Goal: Task Accomplishment & Management: Manage account settings

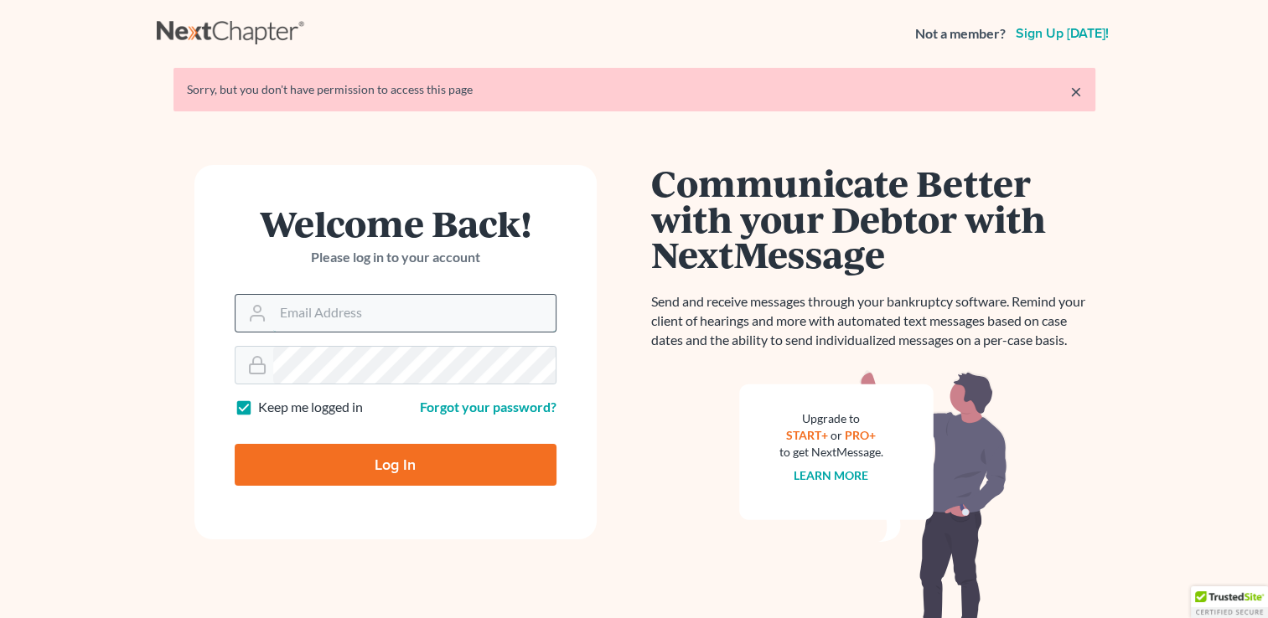
click at [306, 318] on input "Email Address" at bounding box center [414, 313] width 282 height 37
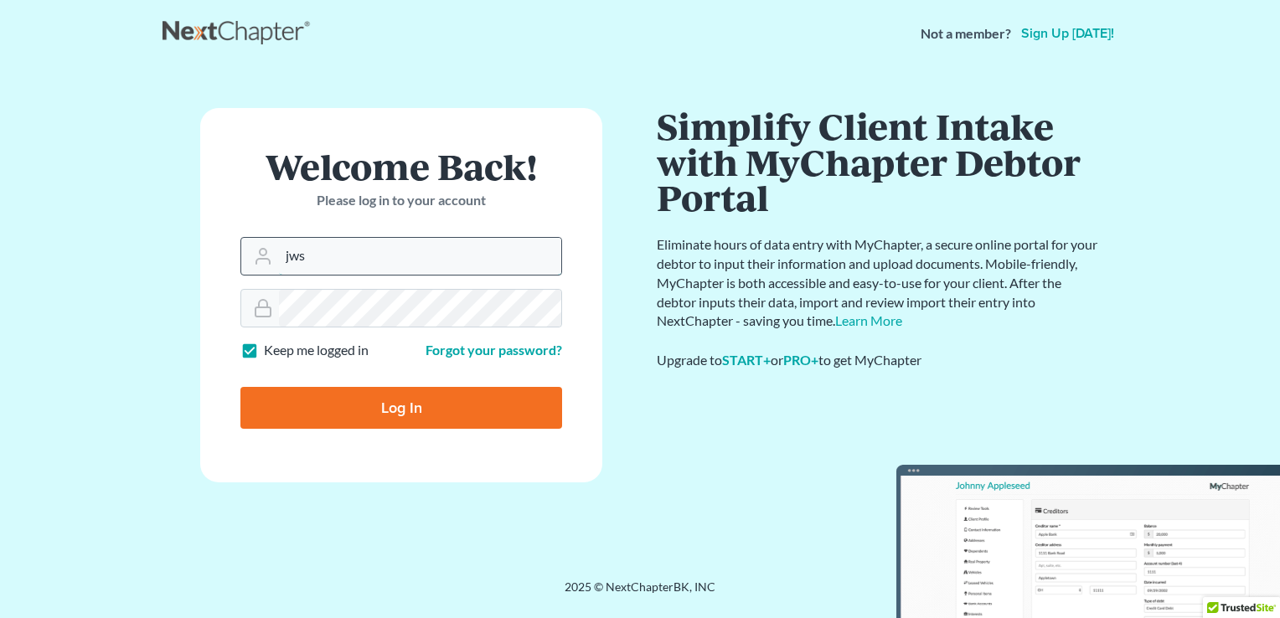
type input "jws"
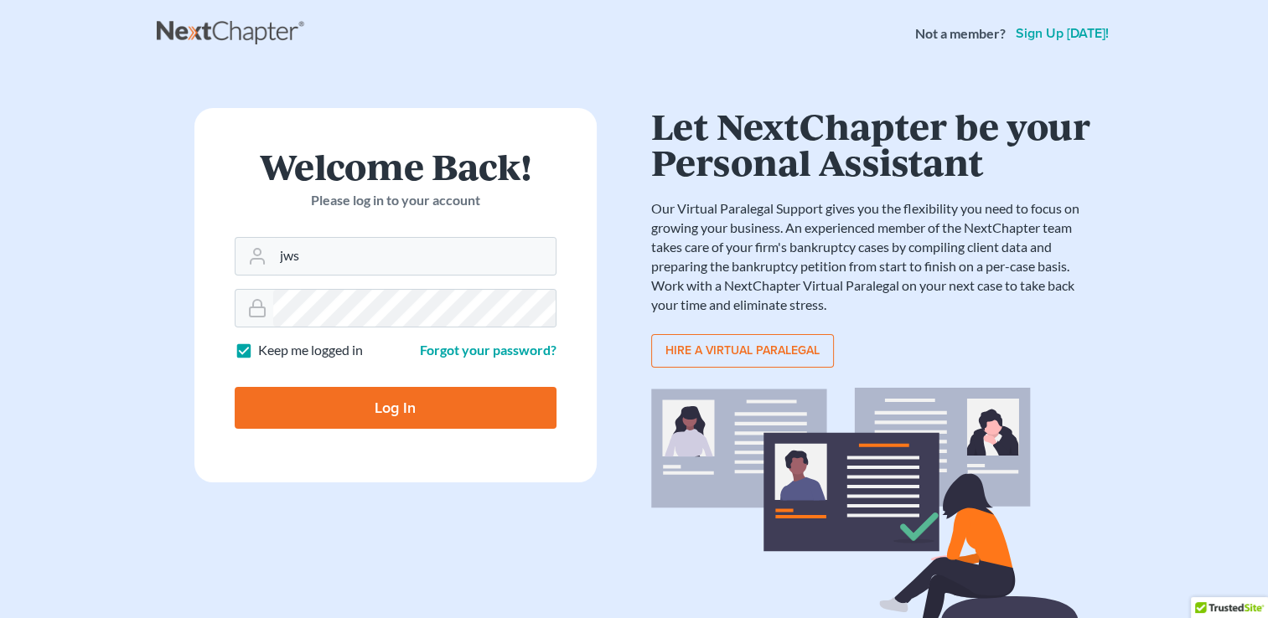
click at [392, 398] on input "Log In" at bounding box center [396, 408] width 322 height 42
type input "Thinking..."
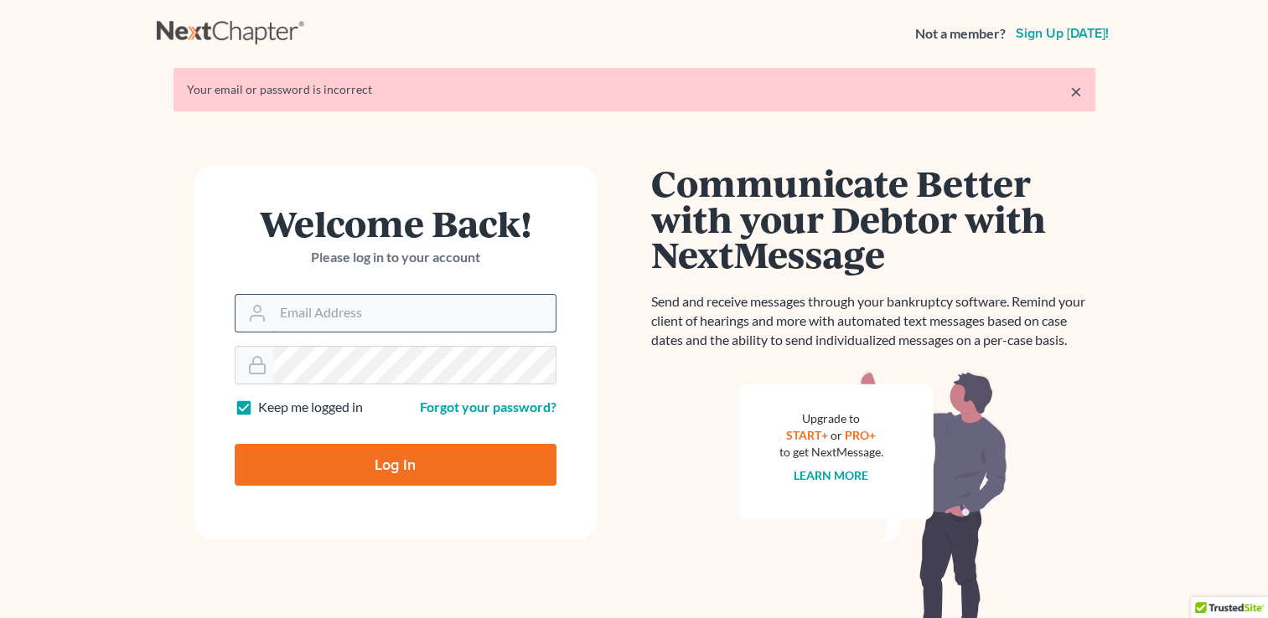
click at [339, 327] on input "Email Address" at bounding box center [414, 313] width 282 height 37
type input "[EMAIL_ADDRESS][DOMAIN_NAME]"
click at [470, 407] on link "Forgot your password?" at bounding box center [488, 407] width 137 height 16
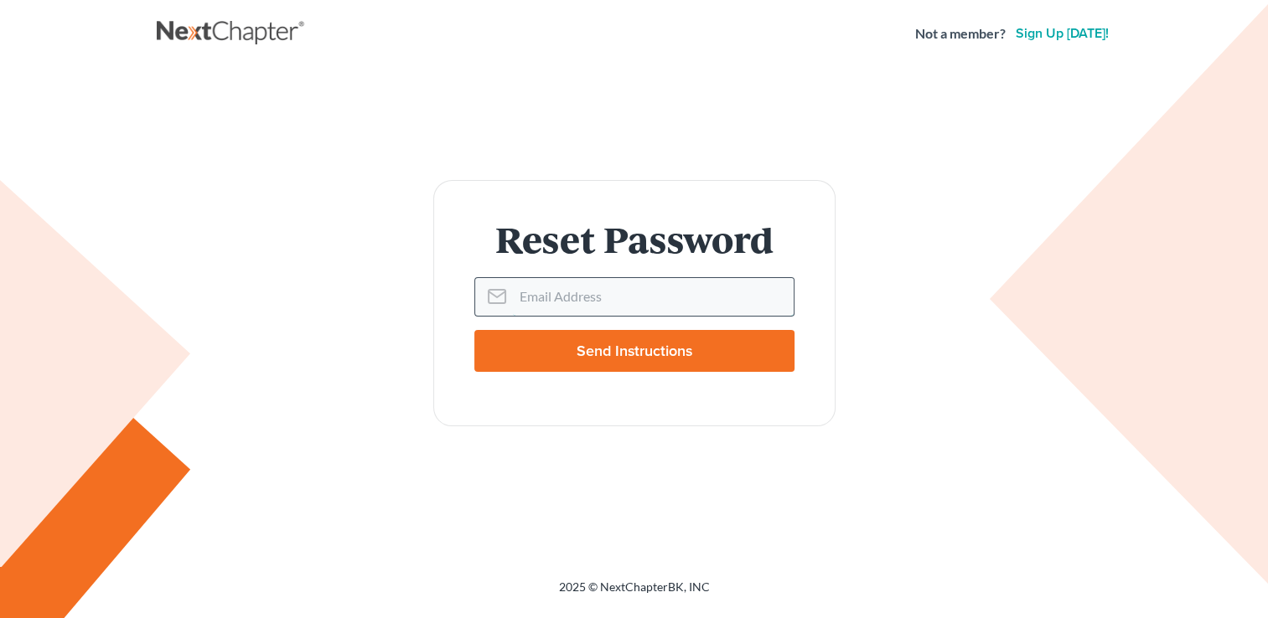
click at [553, 306] on input "Email Address" at bounding box center [653, 296] width 281 height 37
type input "[EMAIL_ADDRESS][DOMAIN_NAME]"
click at [589, 357] on input "Send Instructions" at bounding box center [634, 351] width 320 height 42
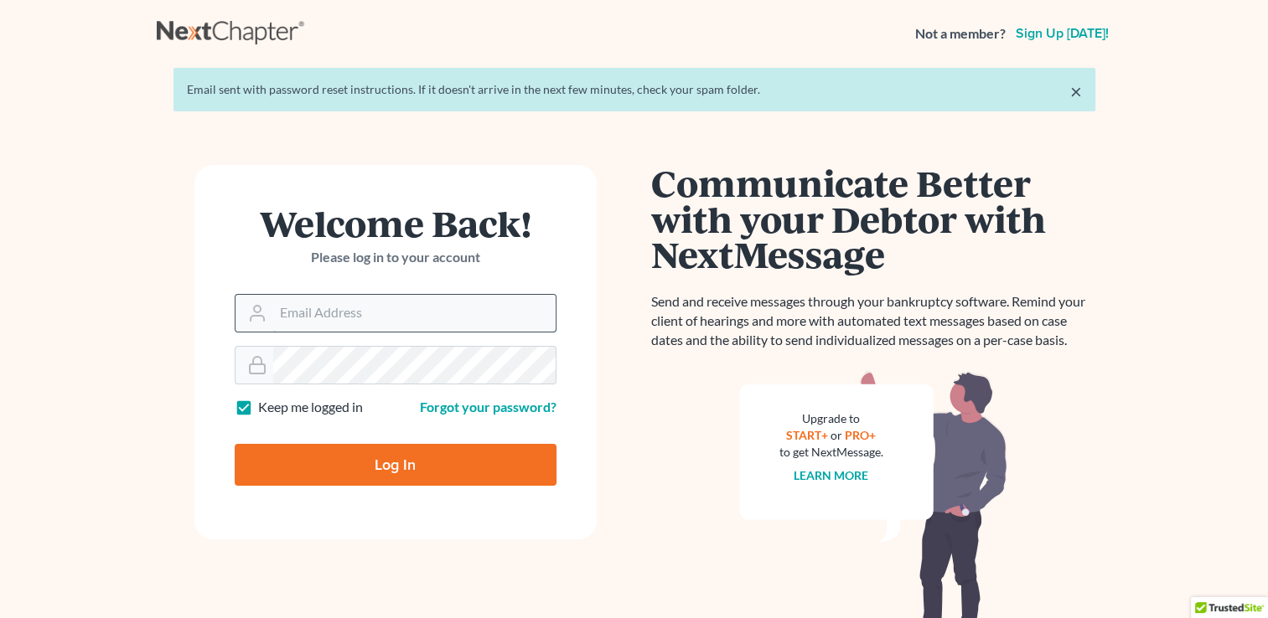
click at [317, 319] on input "Email Address" at bounding box center [414, 313] width 282 height 37
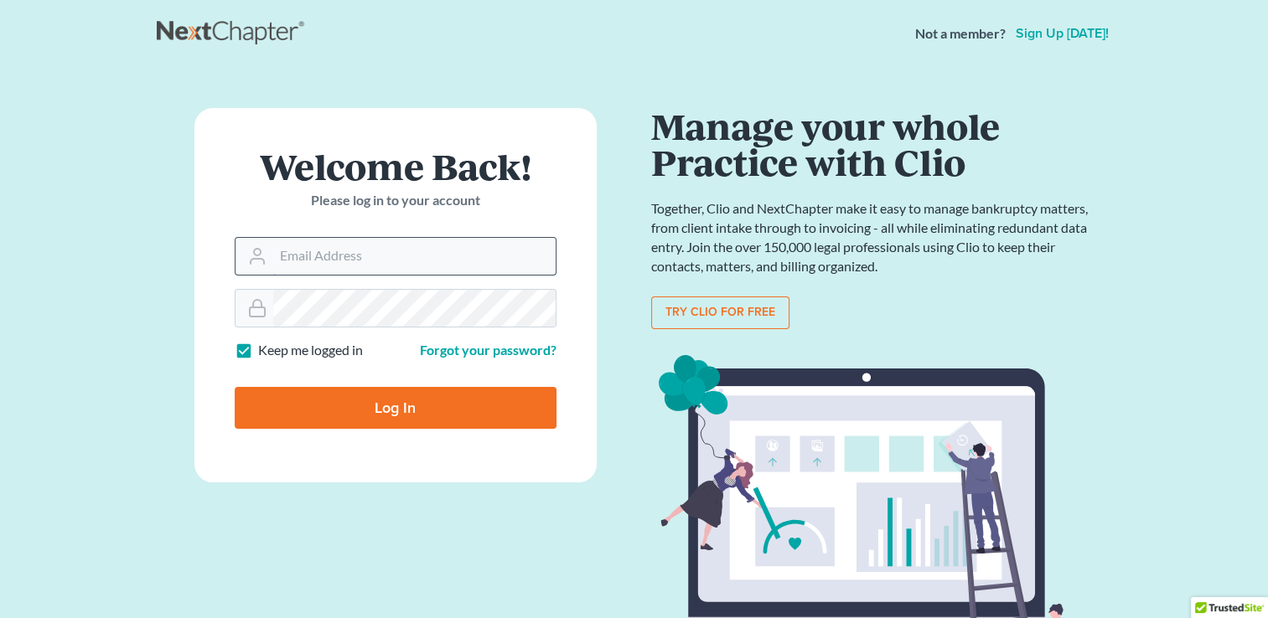
click at [288, 266] on input "Email Address" at bounding box center [414, 256] width 282 height 37
type input "[EMAIL_ADDRESS][DOMAIN_NAME]"
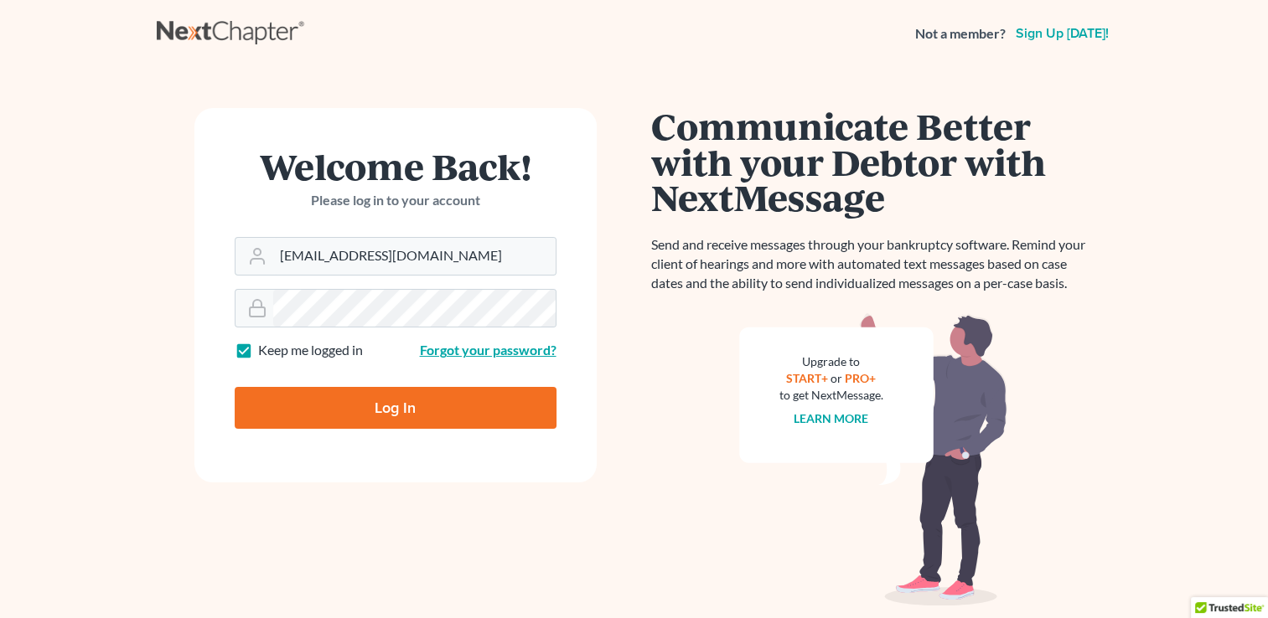
click at [464, 350] on link "Forgot your password?" at bounding box center [488, 350] width 137 height 16
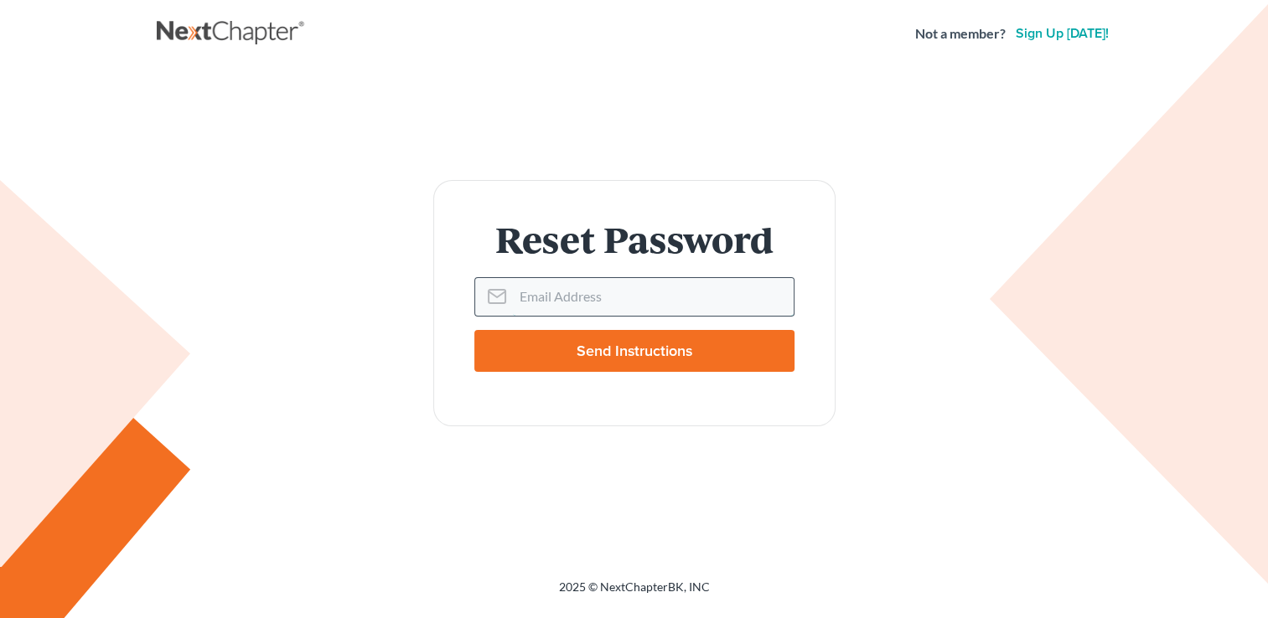
click at [552, 303] on input "Email Address" at bounding box center [653, 296] width 281 height 37
type input "[EMAIL_ADDRESS][DOMAIN_NAME]"
click at [564, 359] on input "Send Instructions" at bounding box center [634, 351] width 320 height 42
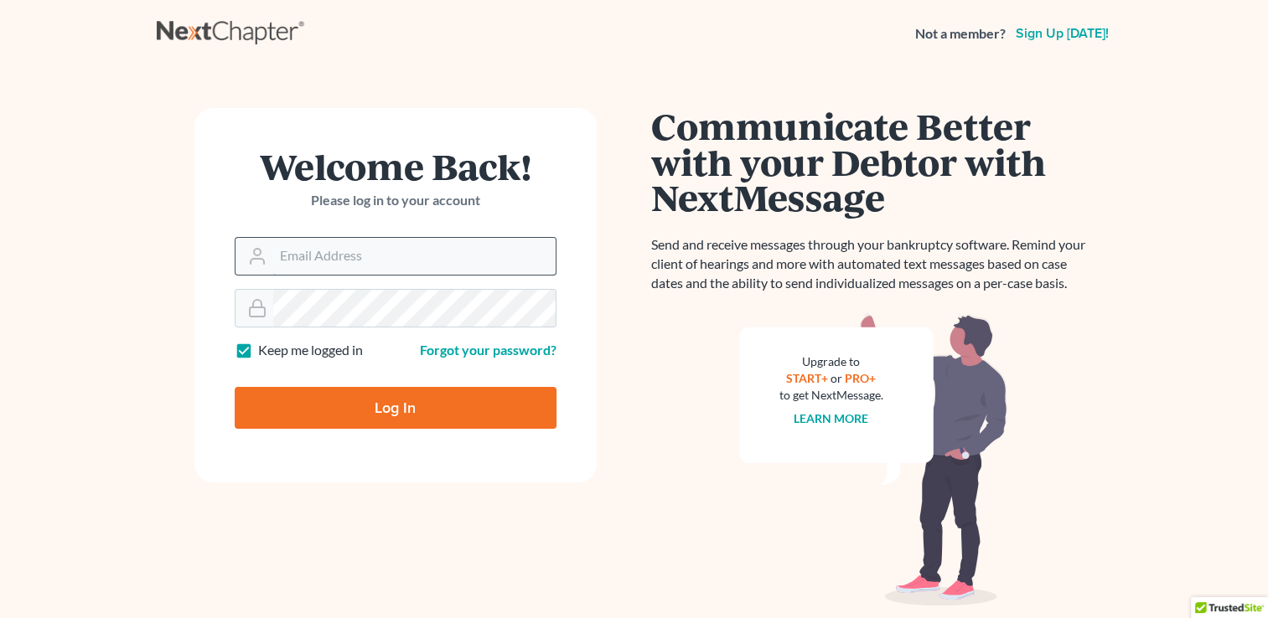
click at [291, 254] on input "Email Address" at bounding box center [414, 256] width 282 height 37
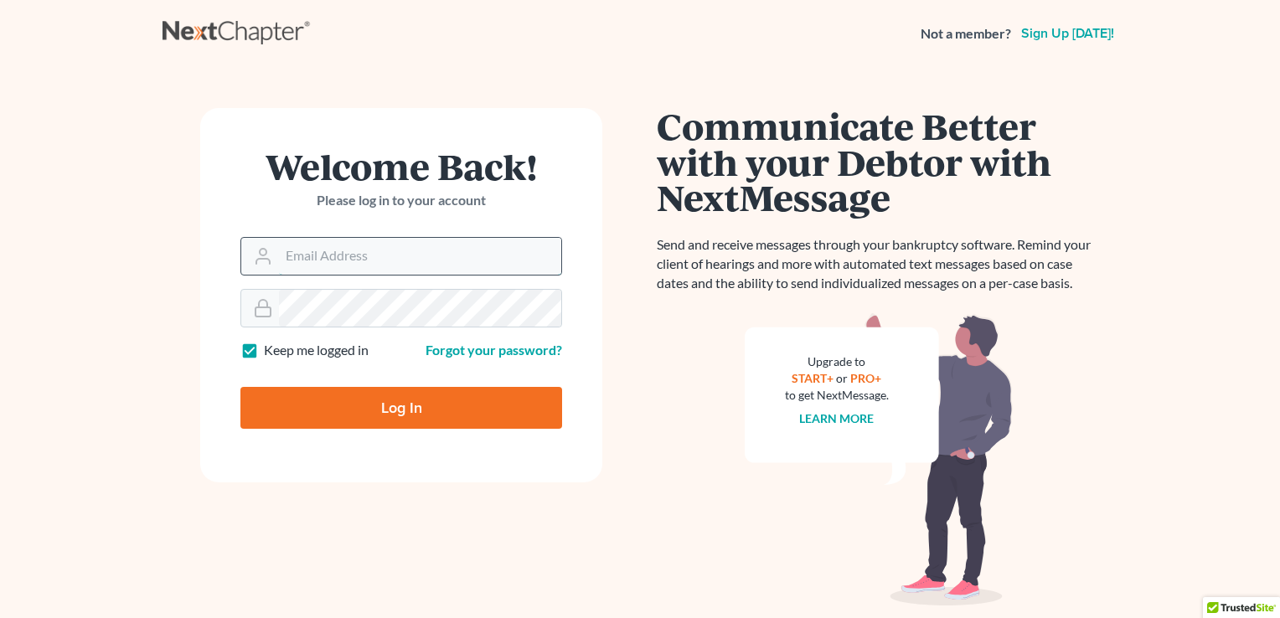
type input "jwstamper@aol.com"
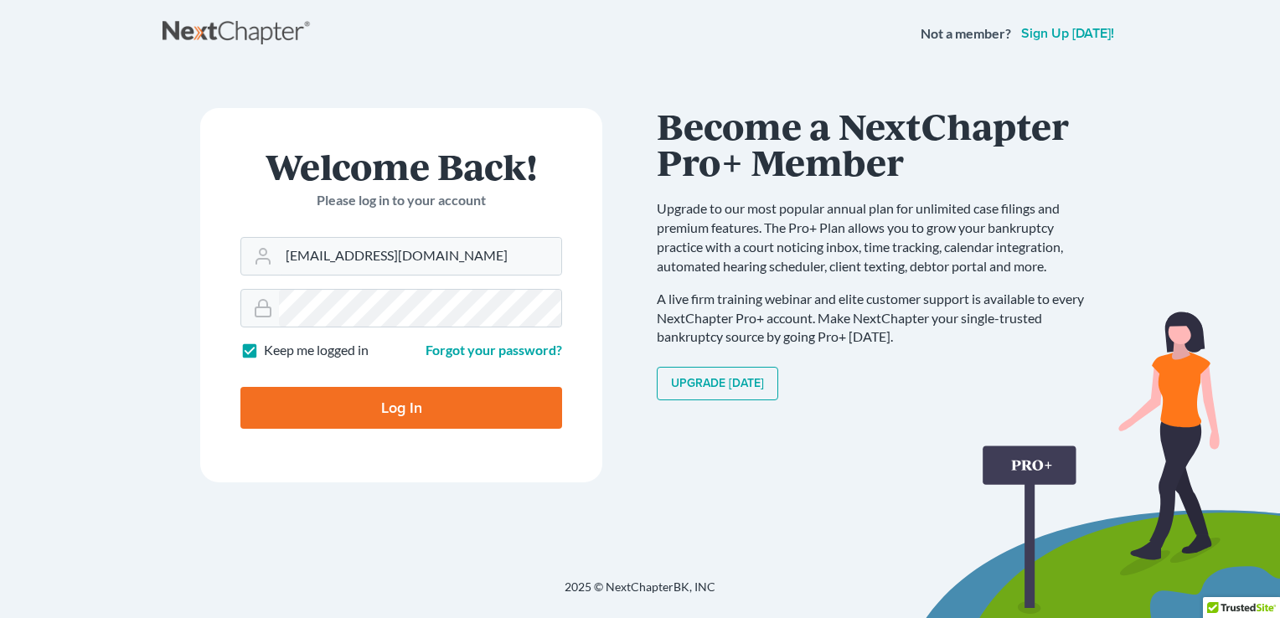
click at [389, 400] on input "Log In" at bounding box center [401, 408] width 322 height 42
type input "Thinking..."
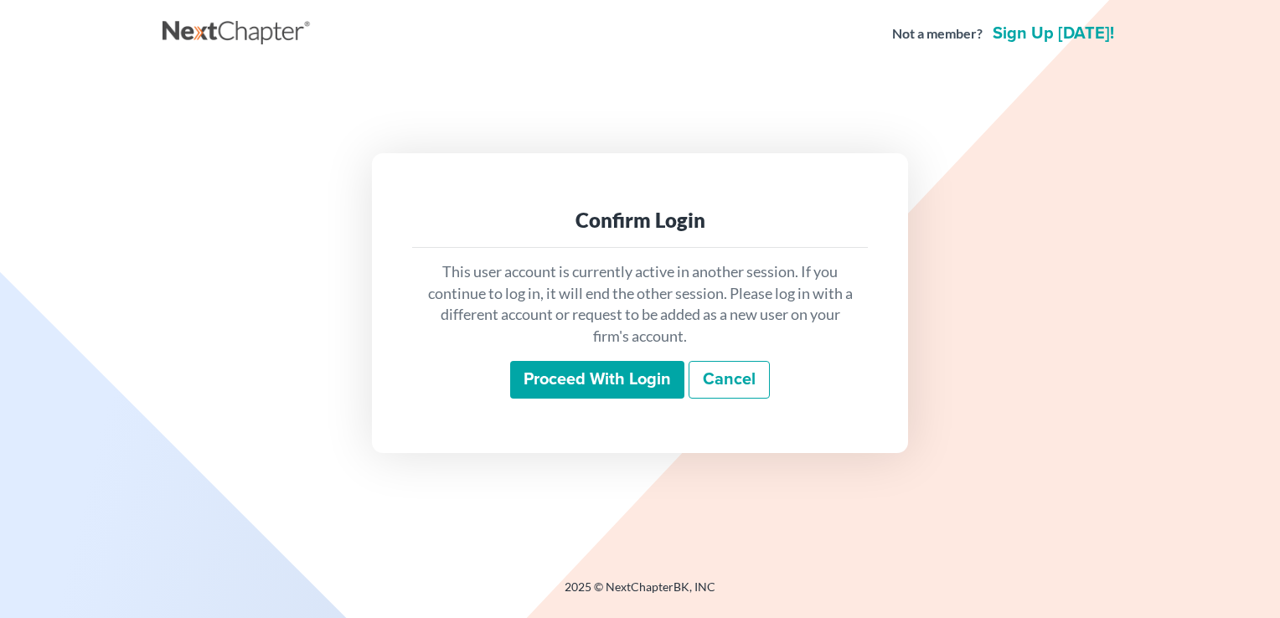
click at [576, 385] on input "Proceed with login" at bounding box center [597, 380] width 174 height 39
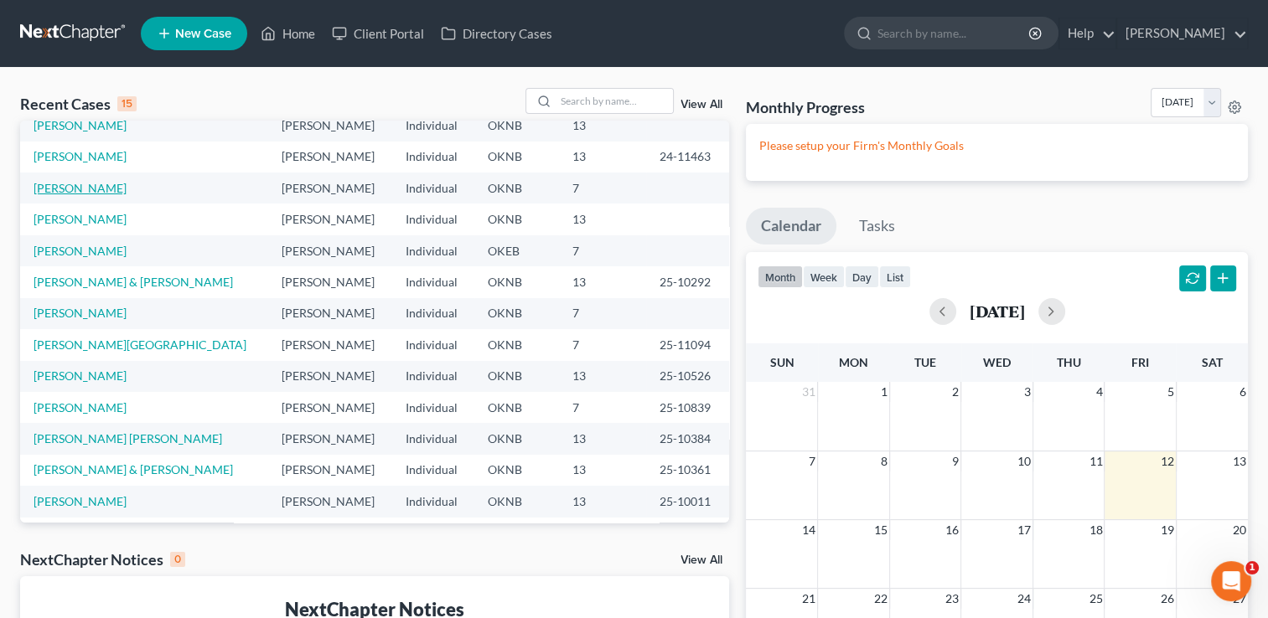
scroll to position [115, 0]
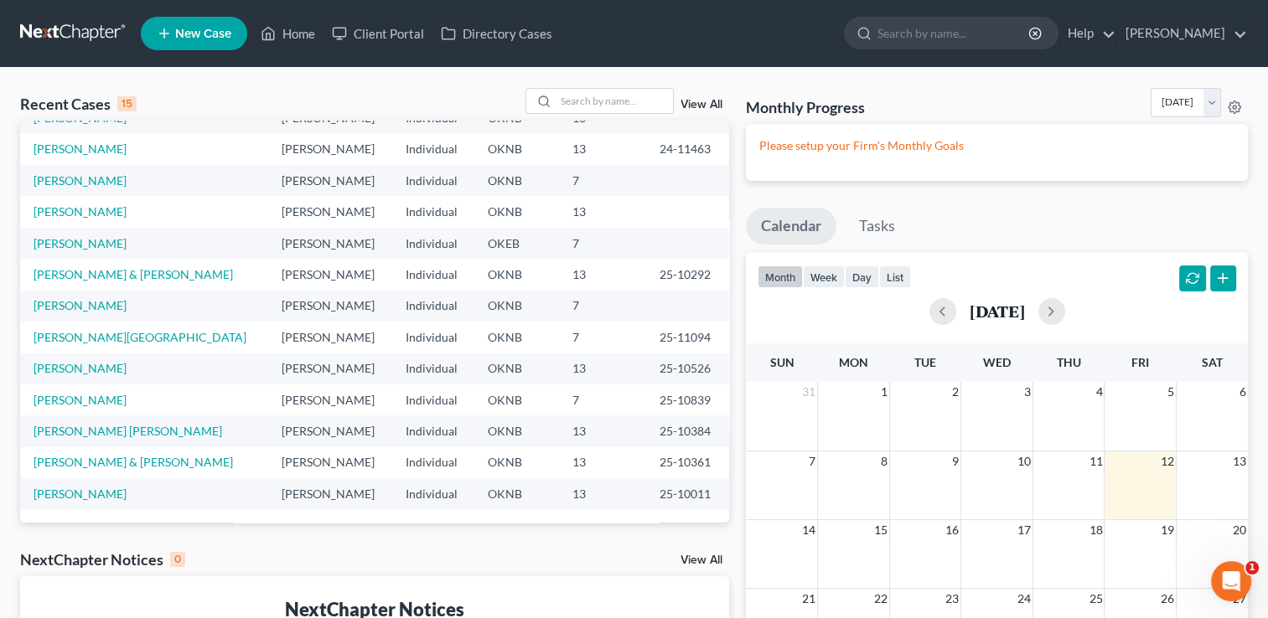
drag, startPoint x: 54, startPoint y: 25, endPoint x: 287, endPoint y: 49, distance: 235.0
click at [287, 49] on ul "New Case Home Client Portal Directory Cases - No Result - See all results Or Pr…" at bounding box center [694, 34] width 1107 height 44
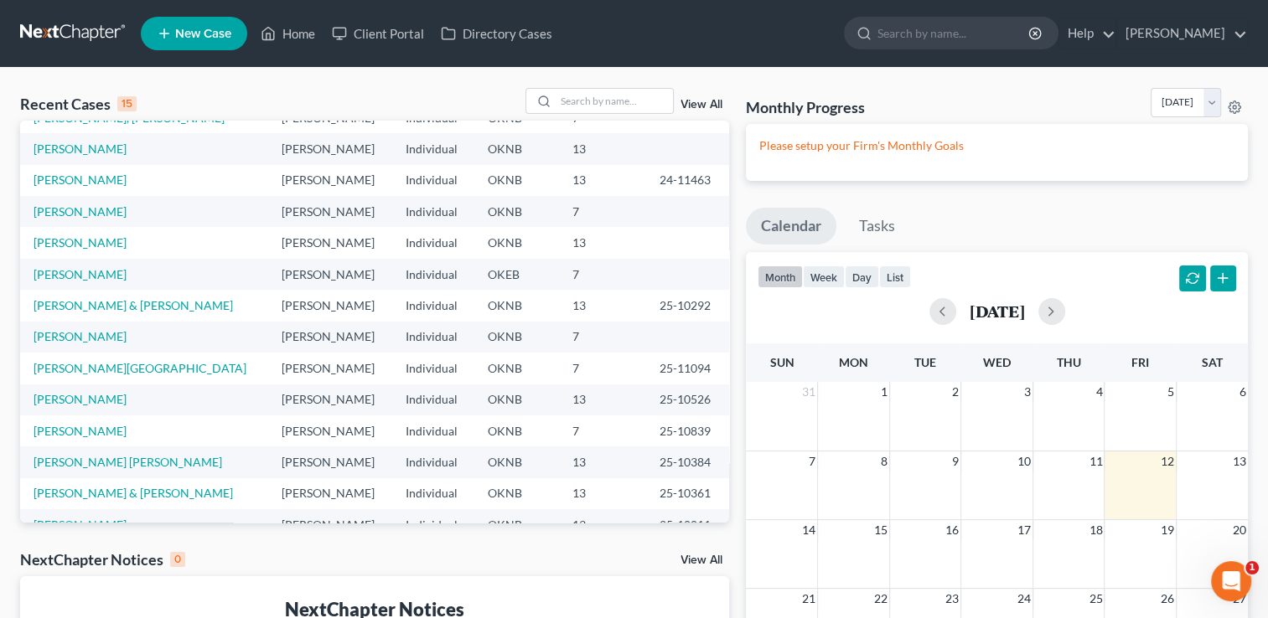
scroll to position [0, 0]
